Goal: Check status: Check status

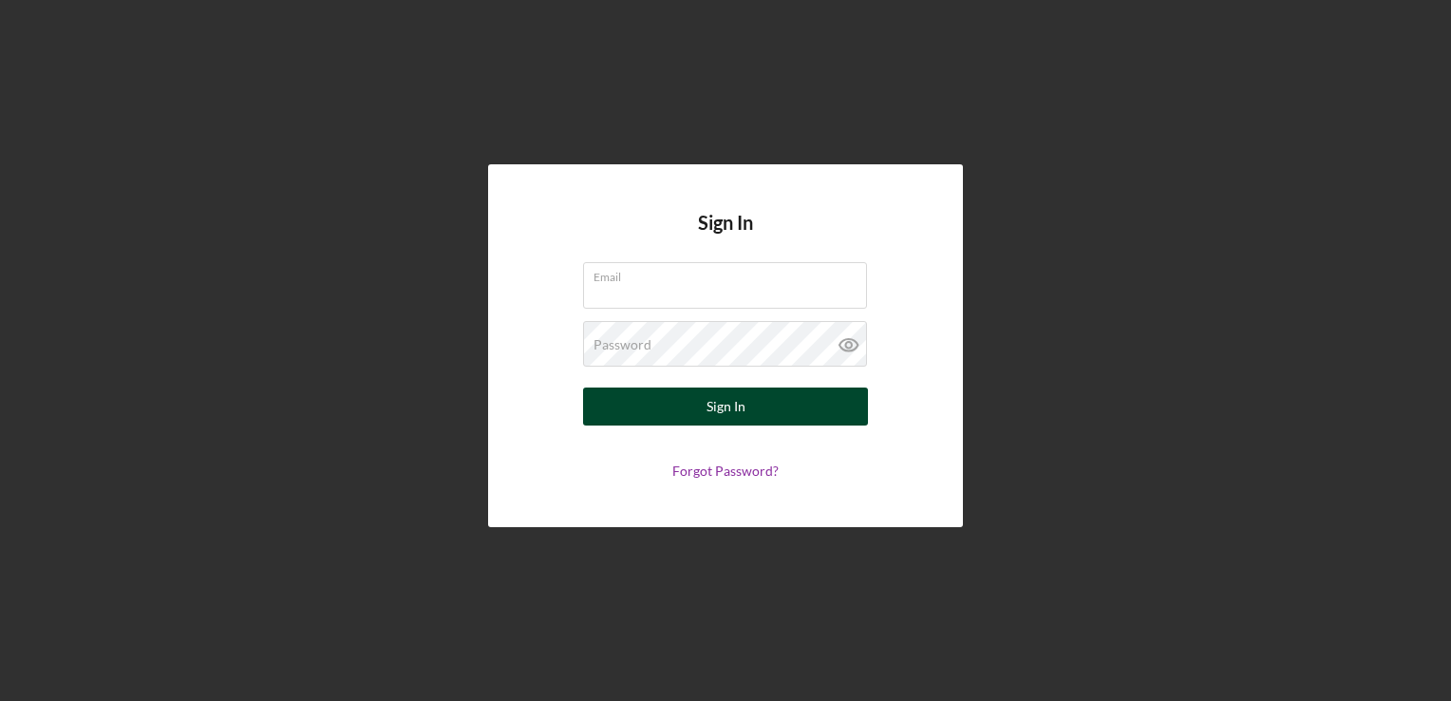
type input "[PERSON_NAME][EMAIL_ADDRESS][PERSON_NAME][DOMAIN_NAME]"
click at [743, 392] on div "Sign In" at bounding box center [726, 407] width 39 height 38
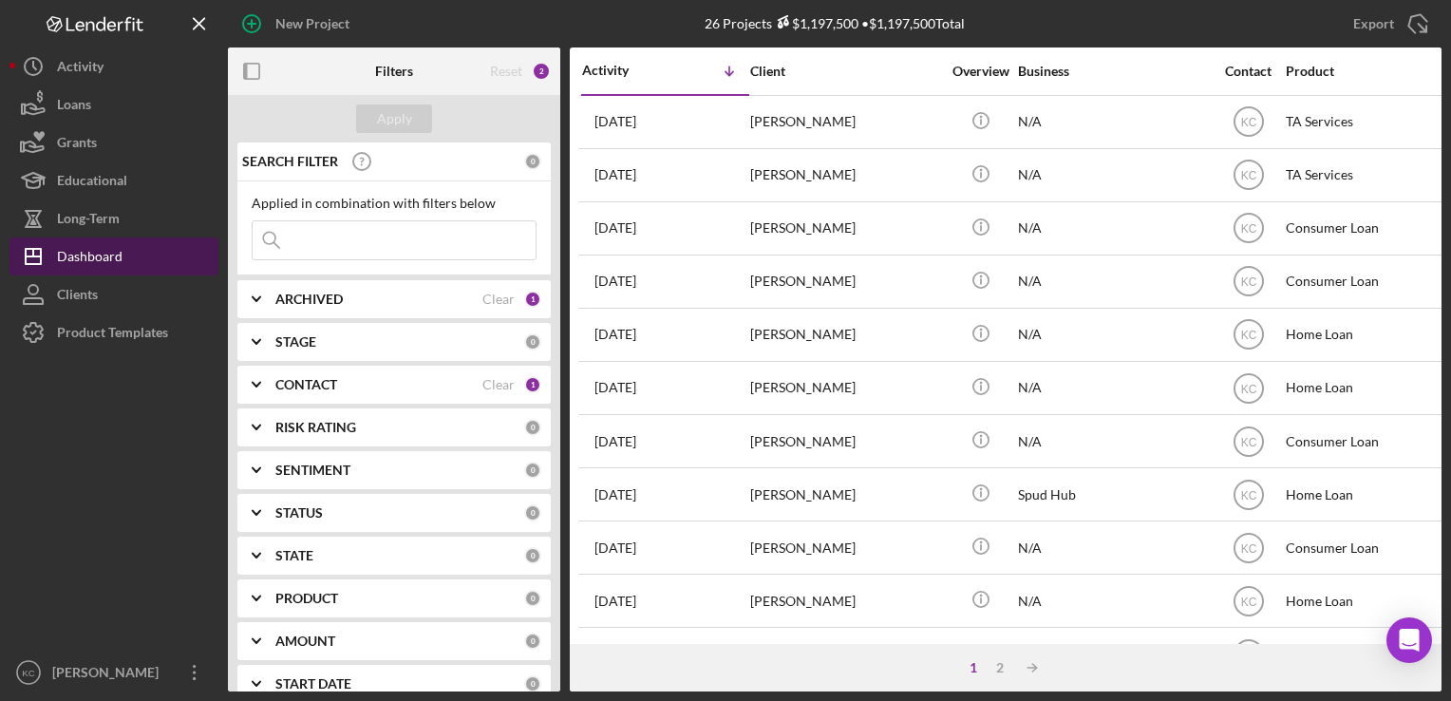
click at [114, 239] on div "Dashboard" at bounding box center [90, 258] width 66 height 43
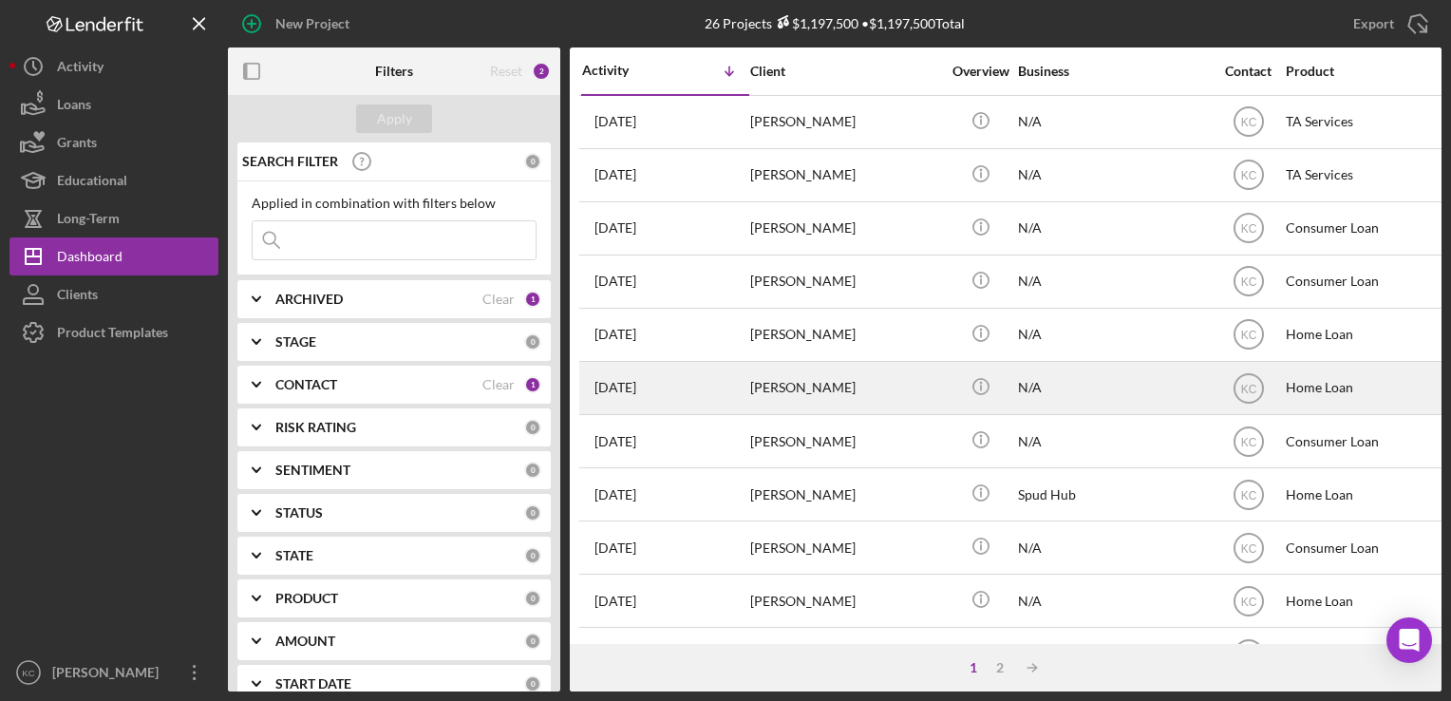
click at [825, 376] on div "Casey Jacobson" at bounding box center [845, 388] width 190 height 50
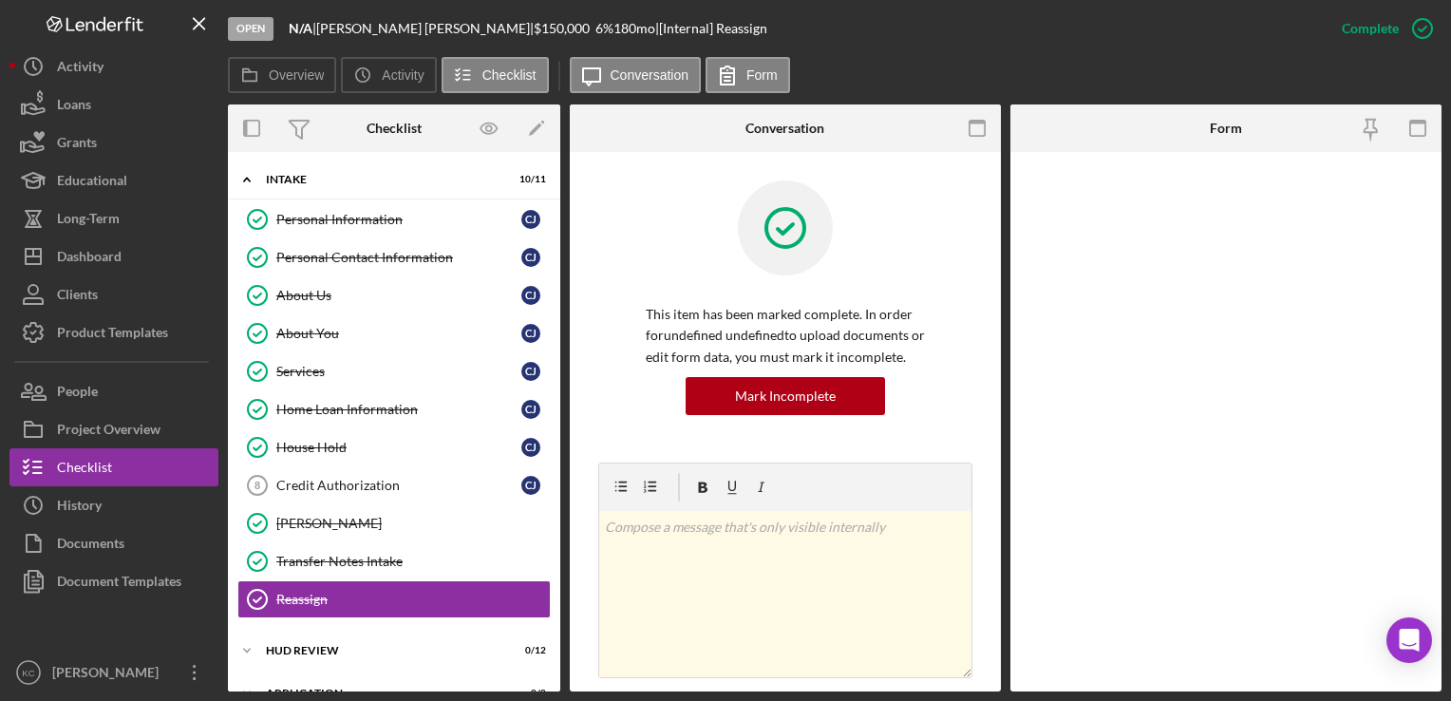
scroll to position [154, 0]
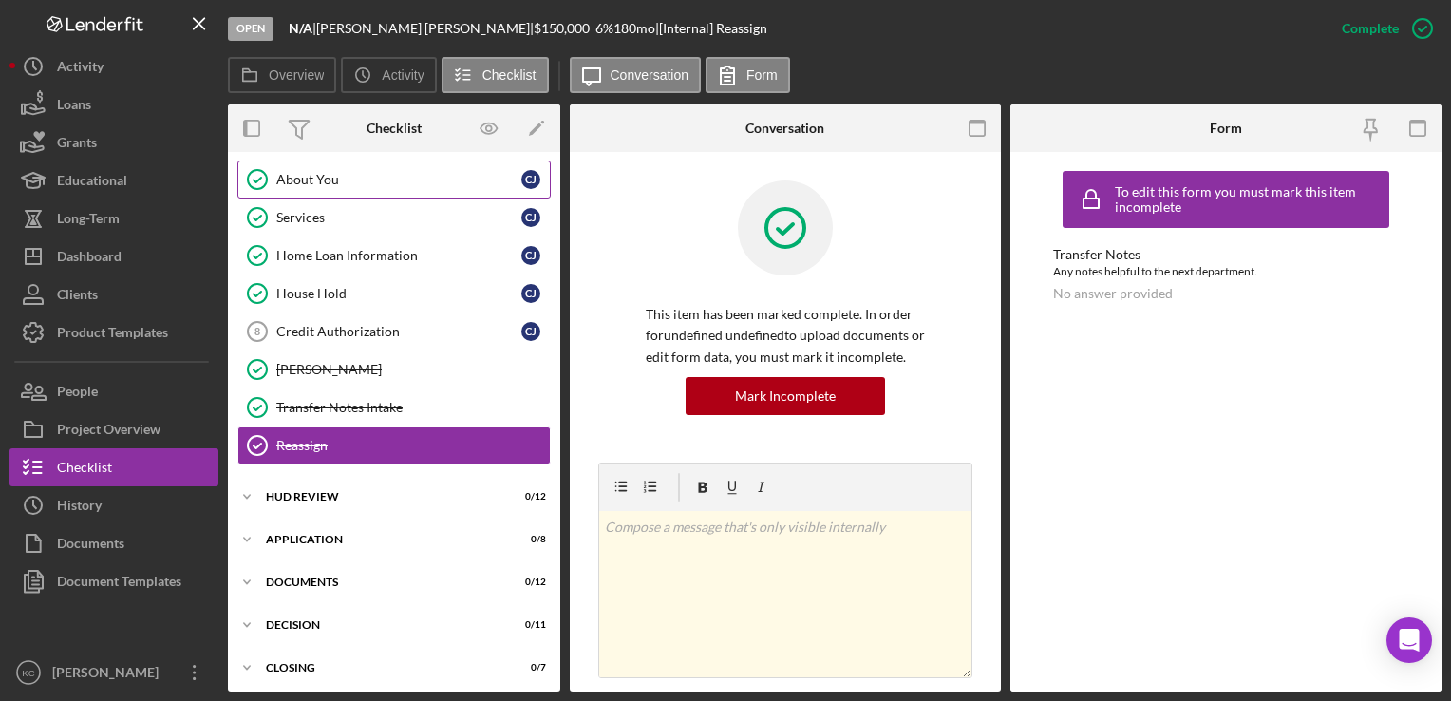
click at [292, 173] on div "About You" at bounding box center [398, 179] width 245 height 15
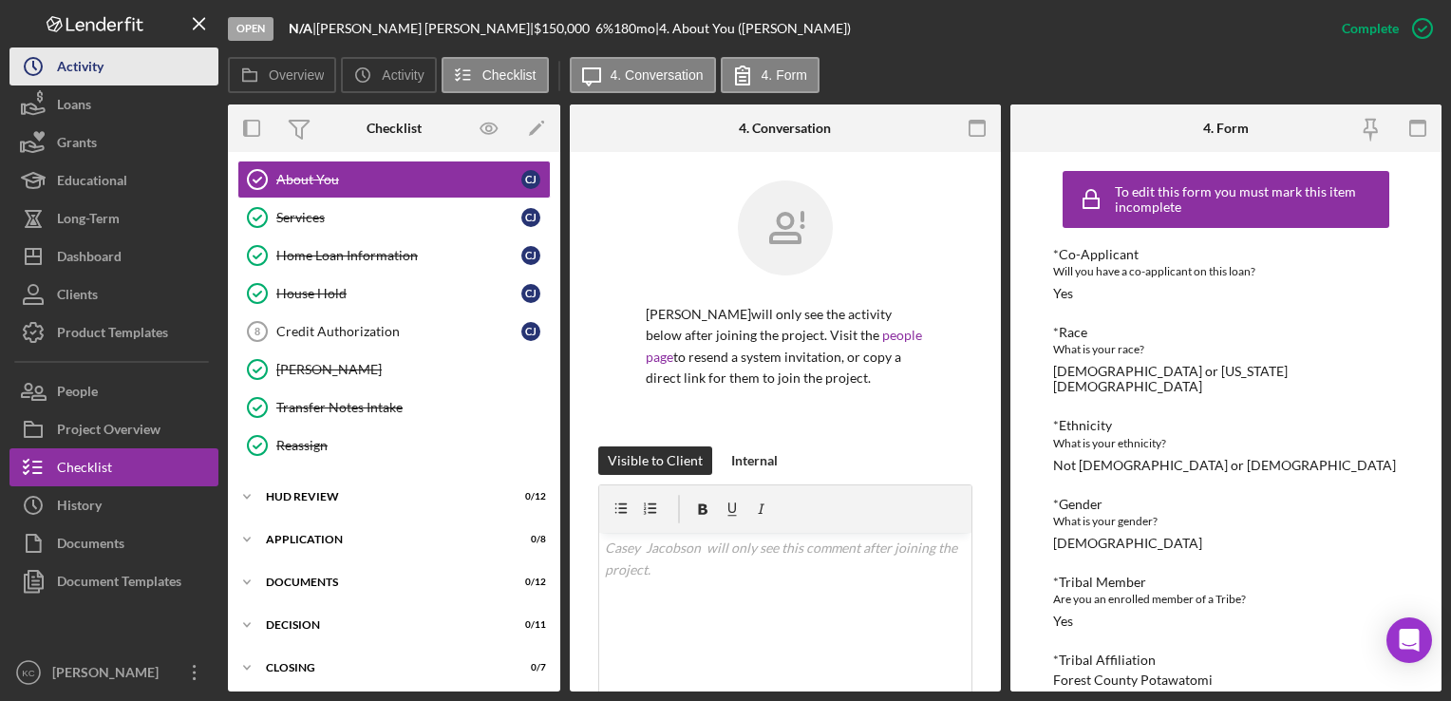
click at [131, 69] on button "Icon/History Activity" at bounding box center [113, 66] width 209 height 38
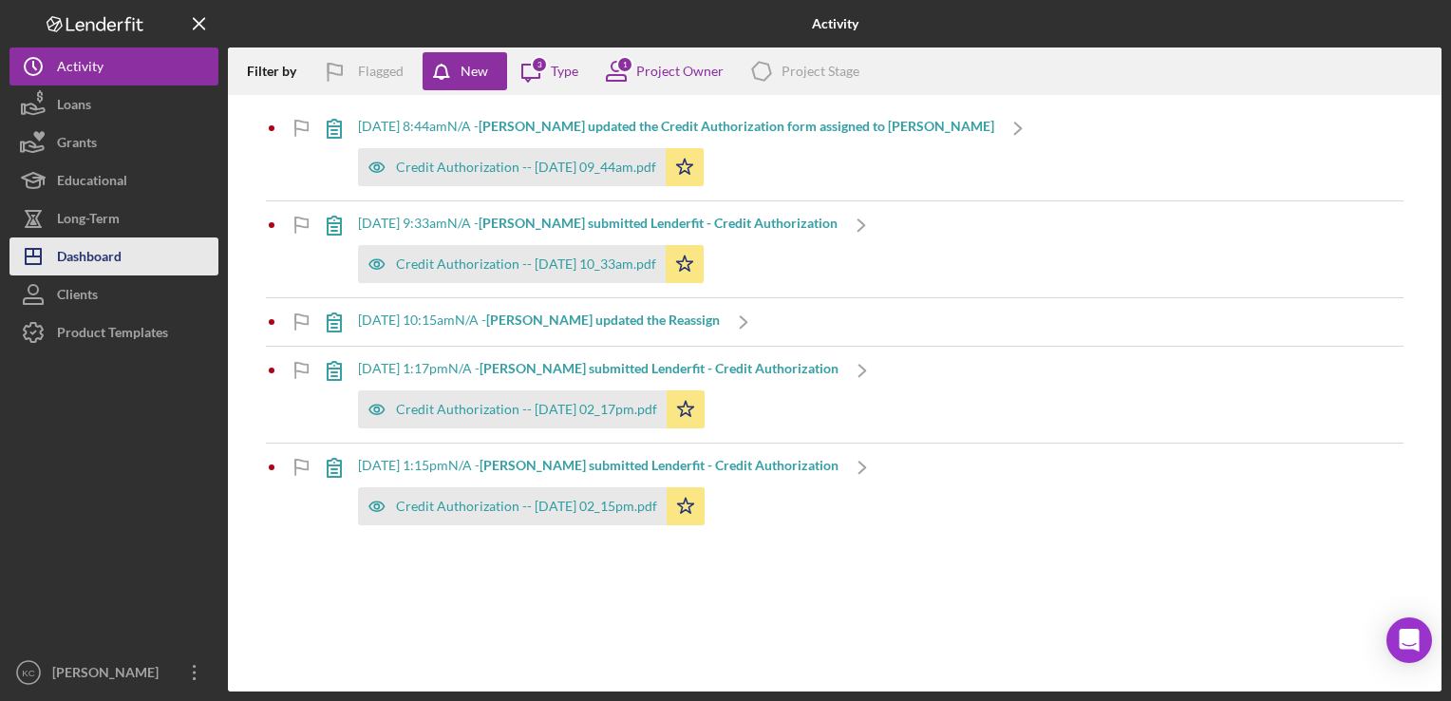
click at [113, 255] on div "Dashboard" at bounding box center [89, 258] width 65 height 43
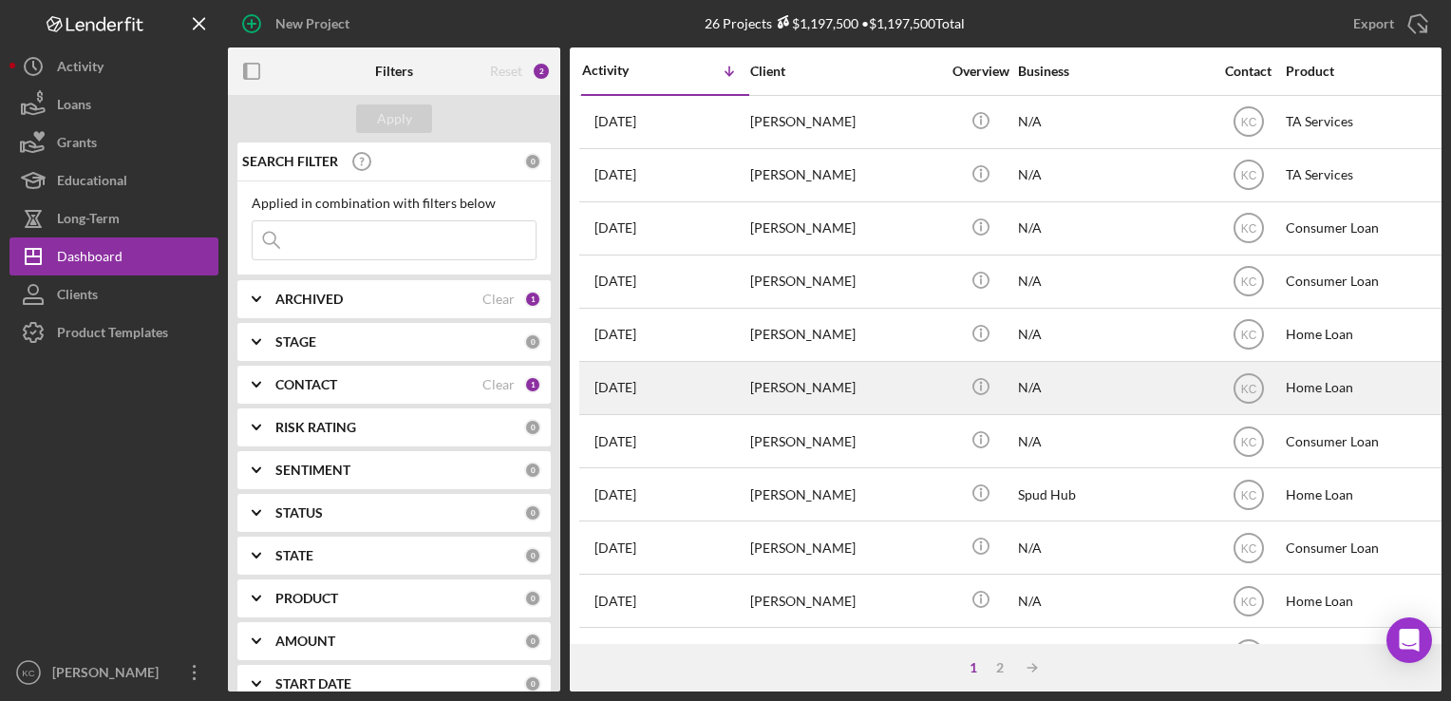
click at [785, 399] on div "Casey Jacobson" at bounding box center [845, 388] width 190 height 50
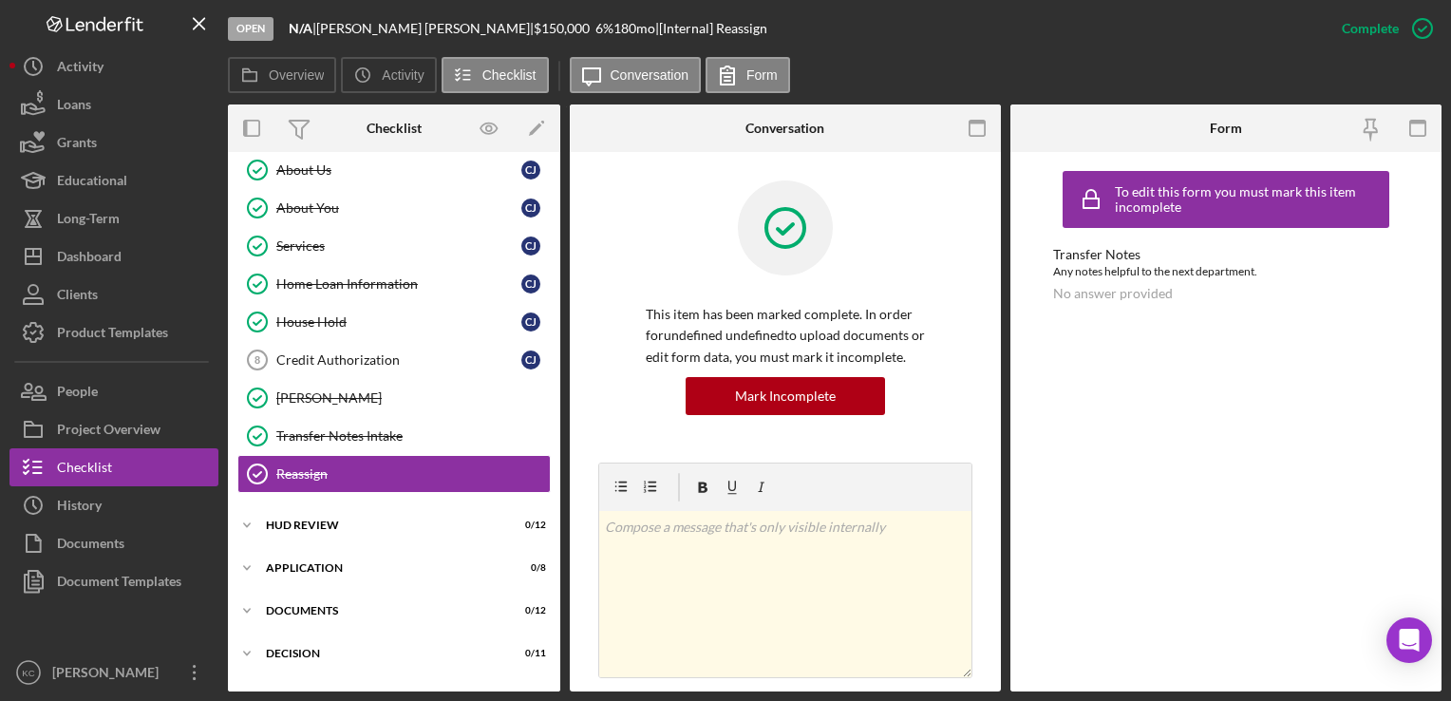
scroll to position [152, 0]
